Goal: Task Accomplishment & Management: Complete application form

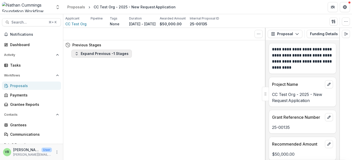
click at [117, 53] on button "Expand Previous -1 Stages" at bounding box center [101, 54] width 61 height 8
click at [107, 55] on button "Collapse Previous -1 Stages" at bounding box center [102, 54] width 63 height 8
click at [23, 21] on span "Search..." at bounding box center [28, 22] width 34 height 4
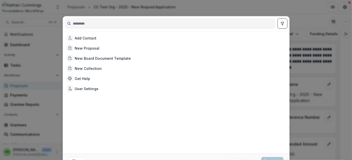
click at [251, 8] on div "Add Contact New Proposal New Board Document Template New Collection Get Help Us…" at bounding box center [176, 80] width 352 height 160
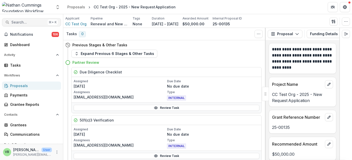
click at [25, 20] on span "Search..." at bounding box center [28, 22] width 34 height 4
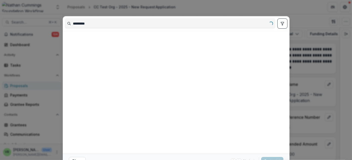
type input "*********"
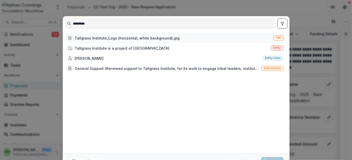
click at [125, 38] on div "Tallgrass Institute_Logo (horizontal, white background).jpg" at bounding box center [127, 37] width 105 height 5
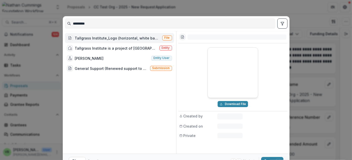
scroll to position [24, 0]
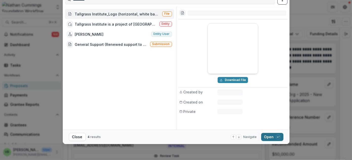
click at [271, 136] on button "Open with enter key" at bounding box center [272, 137] width 22 height 8
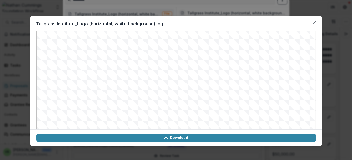
scroll to position [0, 0]
click at [315, 22] on icon "Close" at bounding box center [314, 22] width 3 height 3
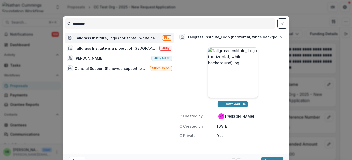
scroll to position [0, 0]
click at [45, 7] on div "********* Tallgrass Institute_Logo (horizontal, white background).jpg File Tall…" at bounding box center [176, 80] width 352 height 160
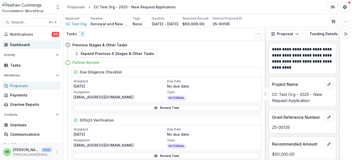
click at [25, 43] on div "Dashboard" at bounding box center [33, 44] width 47 height 5
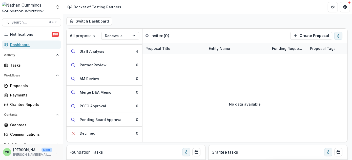
scroll to position [67, 0]
click at [97, 48] on div "Staff Analysis" at bounding box center [92, 50] width 25 height 5
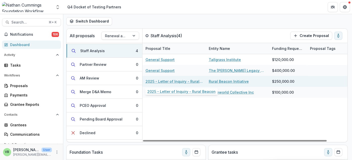
click at [171, 80] on link "2025 - Letter of Inquiry - Rural Beacon" at bounding box center [174, 81] width 57 height 5
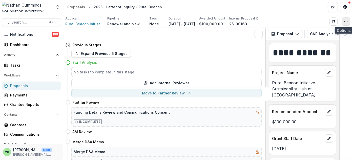
click at [345, 20] on icon "button" at bounding box center [346, 21] width 4 height 4
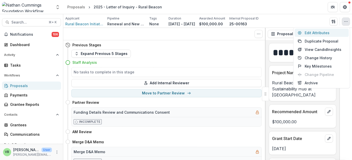
click at [317, 31] on button "Edit Attributes" at bounding box center [322, 33] width 54 height 8
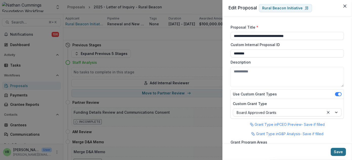
click at [340, 152] on button "Save" at bounding box center [338, 152] width 15 height 8
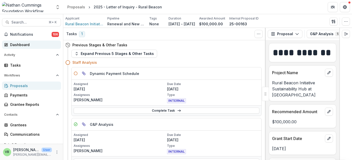
click at [26, 41] on link "Dashboard" at bounding box center [31, 45] width 59 height 8
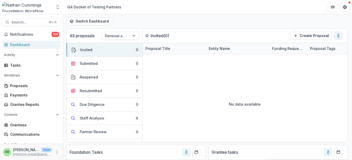
click at [36, 44] on div "Dashboard" at bounding box center [33, 44] width 47 height 5
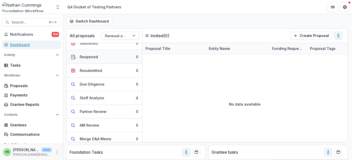
scroll to position [9, 0]
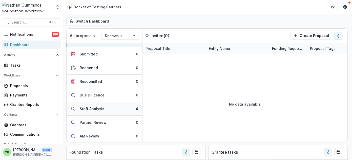
click at [94, 107] on div "Staff Analysis" at bounding box center [92, 108] width 25 height 5
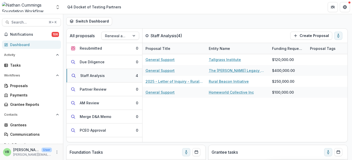
scroll to position [44, 0]
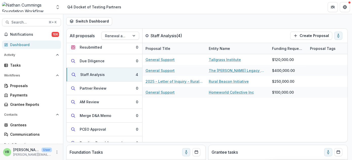
click at [41, 46] on div "Dashboard" at bounding box center [33, 44] width 47 height 5
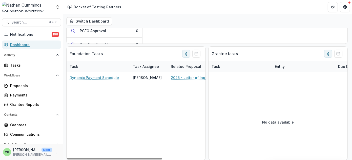
scroll to position [98, 0]
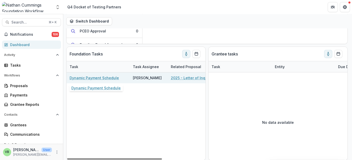
click at [92, 77] on link "Dynamic Payment Schedule" at bounding box center [94, 77] width 49 height 5
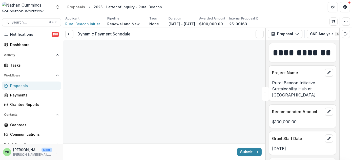
type input "*******"
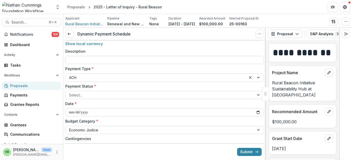
scroll to position [223, 0]
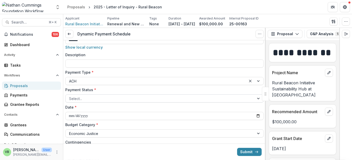
click at [174, 97] on div at bounding box center [160, 98] width 182 height 6
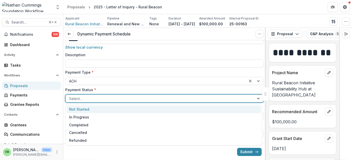
click at [172, 110] on div "Not Started" at bounding box center [164, 110] width 194 height 8
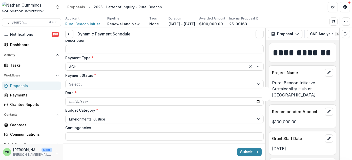
scroll to position [56, 0]
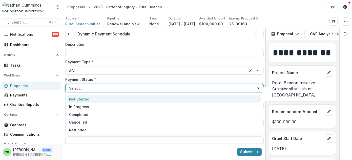
click at [166, 87] on div at bounding box center [160, 88] width 182 height 6
click at [165, 98] on div "Not Started" at bounding box center [164, 99] width 194 height 8
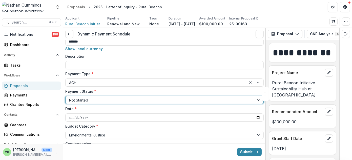
scroll to position [39, 0]
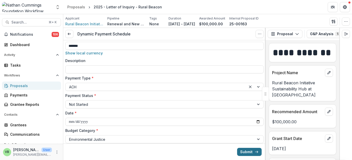
click at [246, 151] on button "Submit" at bounding box center [249, 152] width 25 height 8
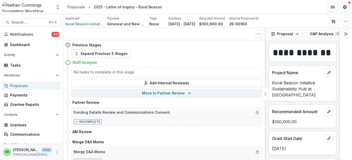
click at [33, 84] on div "Proposals" at bounding box center [33, 85] width 47 height 5
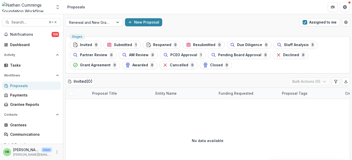
click at [138, 131] on div "No data available" at bounding box center [208, 141] width 284 height 76
click at [275, 23] on div "New Proposal" at bounding box center [211, 22] width 172 height 8
